Goal: Navigation & Orientation: Find specific page/section

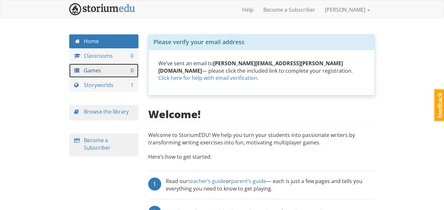
click at [115, 74] on link "Games 0" at bounding box center [103, 71] width 69 height 14
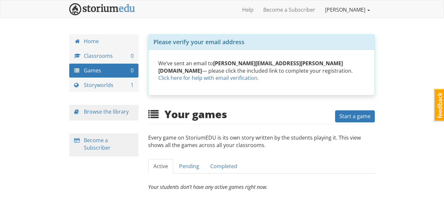
click at [357, 8] on link "[PERSON_NAME]" at bounding box center [347, 10] width 55 height 16
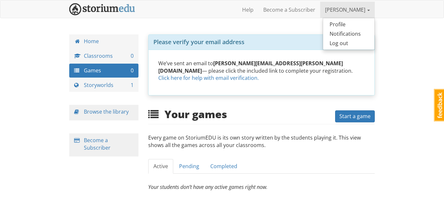
click at [357, 8] on link "[PERSON_NAME]" at bounding box center [347, 10] width 55 height 16
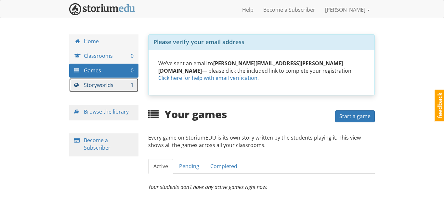
click at [118, 83] on link "Storyworlds 1" at bounding box center [103, 85] width 69 height 14
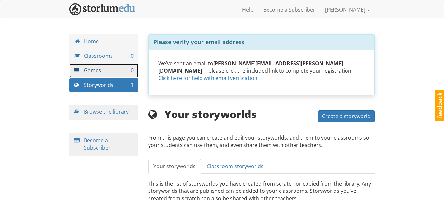
click at [110, 75] on link "Games 0" at bounding box center [103, 71] width 69 height 14
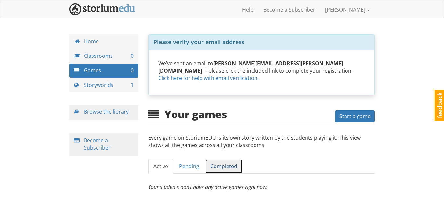
click at [222, 162] on link "Completed" at bounding box center [223, 166] width 37 height 15
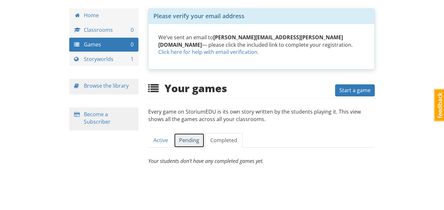
click at [187, 133] on link "Pending" at bounding box center [189, 140] width 31 height 15
click at [165, 142] on link "Active" at bounding box center [160, 140] width 25 height 15
click at [166, 142] on link "Active" at bounding box center [160, 140] width 25 height 15
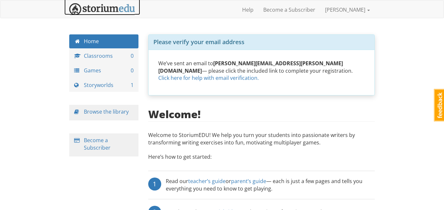
click at [107, 13] on img at bounding box center [102, 9] width 66 height 12
click at [87, 13] on img at bounding box center [102, 9] width 66 height 12
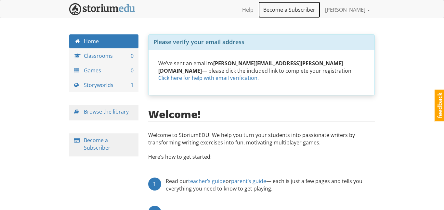
click at [320, 9] on link "Become a Subscriber" at bounding box center [289, 10] width 62 height 16
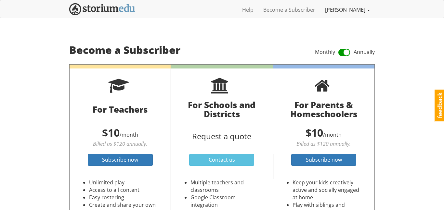
click at [352, 13] on link "[PERSON_NAME]" at bounding box center [347, 10] width 55 height 16
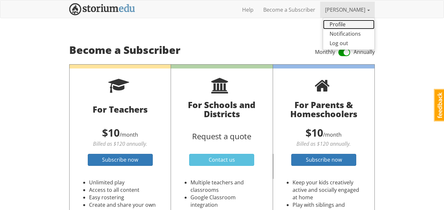
click at [346, 28] on link "Profile" at bounding box center [348, 24] width 51 height 9
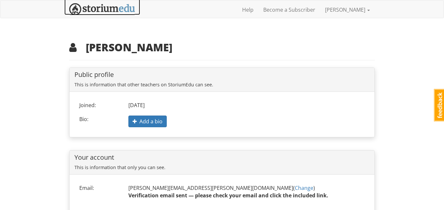
click at [75, 9] on img at bounding box center [102, 9] width 66 height 12
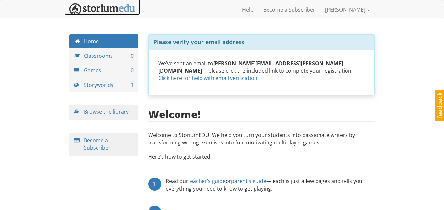
click at [75, 9] on img at bounding box center [102, 9] width 66 height 12
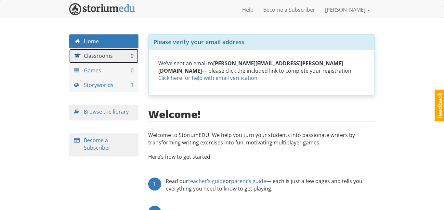
click at [107, 53] on link "Classrooms 0" at bounding box center [103, 56] width 69 height 14
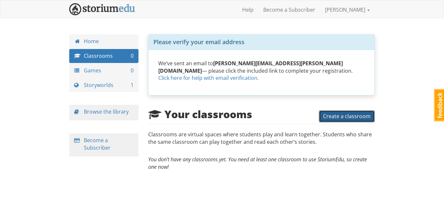
click at [330, 115] on span "Create a classroom" at bounding box center [346, 116] width 47 height 7
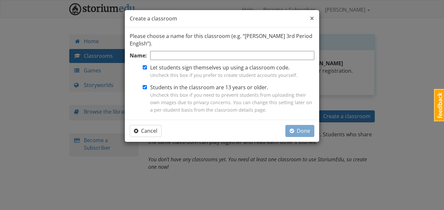
click at [311, 18] on span "×" at bounding box center [312, 18] width 5 height 11
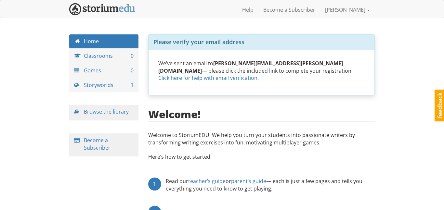
click at [109, 121] on div "Home Classrooms 0 Games 0 Storyworlds 1 Browse the library Become a Subscriber" at bounding box center [103, 101] width 79 height 135
click at [108, 118] on div "Browse the library" at bounding box center [103, 113] width 69 height 16
click at [105, 116] on div "Browse the library" at bounding box center [103, 113] width 69 height 16
click at [103, 112] on link "Browse the library" at bounding box center [106, 111] width 45 height 7
